Goal: Check status: Check status

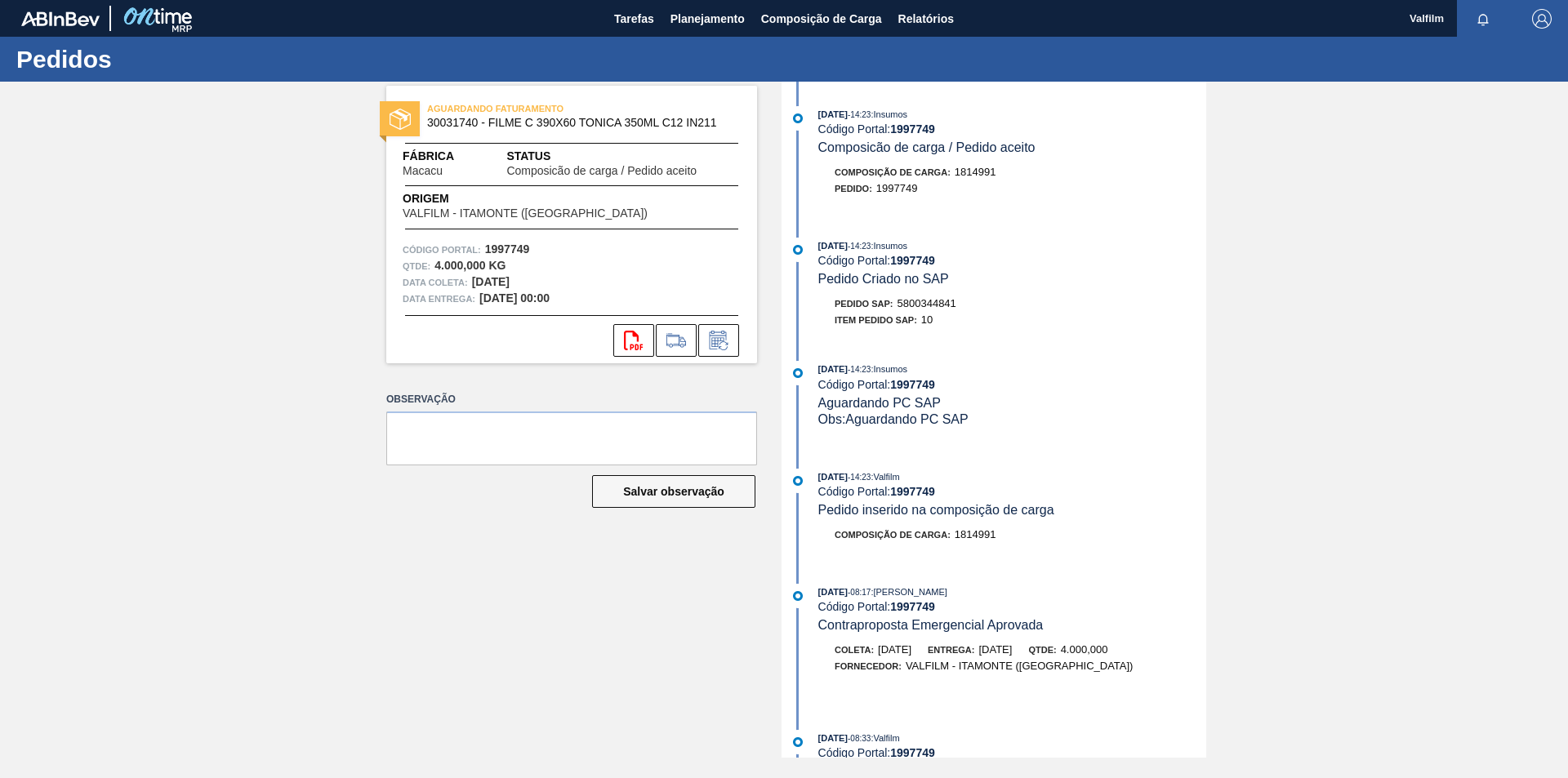
click at [925, 301] on span "5800344841" at bounding box center [927, 304] width 59 height 13
copy span "5800344841"
click at [938, 306] on span "5800344842" at bounding box center [927, 304] width 59 height 13
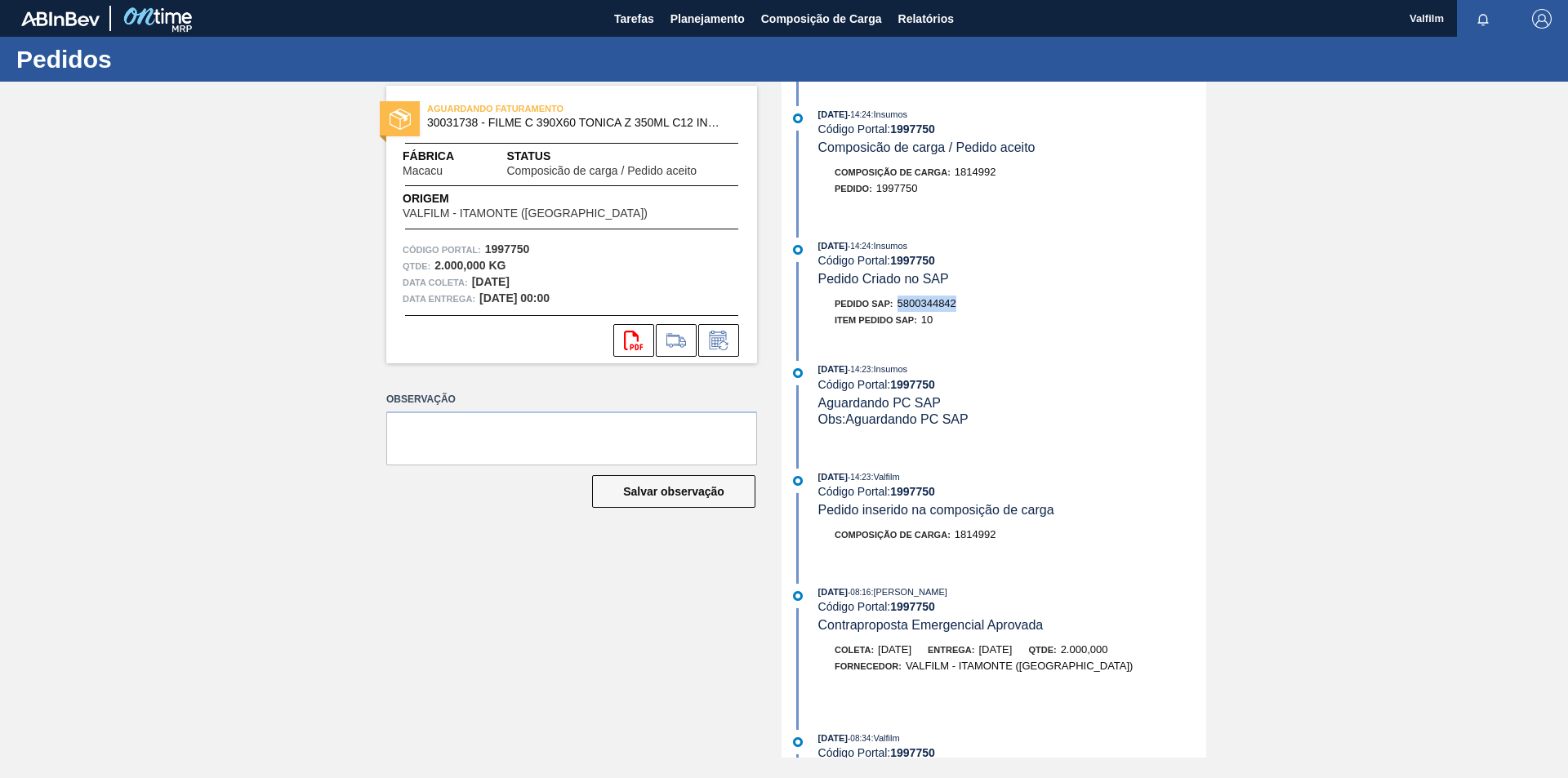
copy span "5800344842"
